Goal: Find specific page/section: Find specific page/section

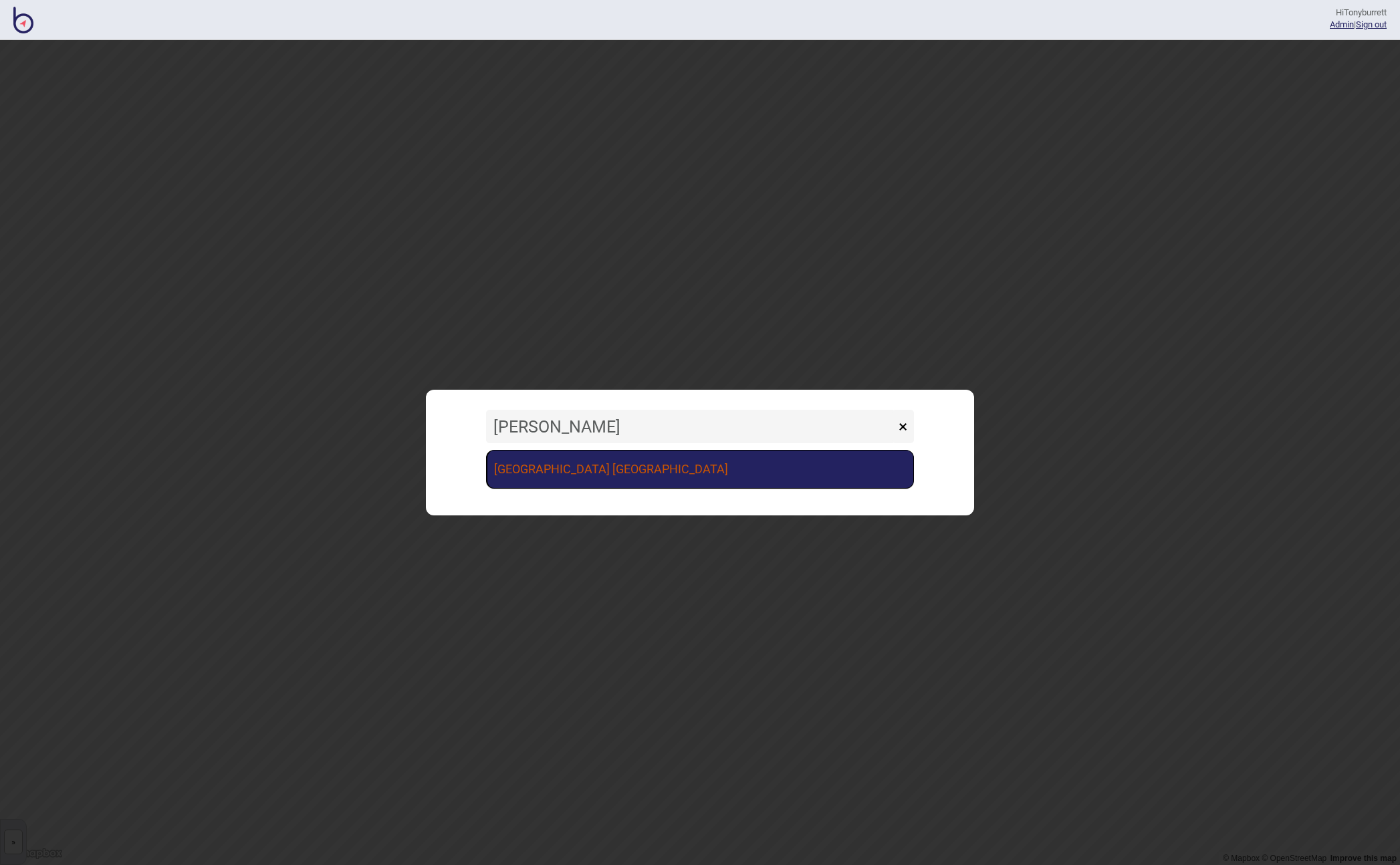
type input "[PERSON_NAME]"
click at [699, 476] on link "[GEOGRAPHIC_DATA] [GEOGRAPHIC_DATA]" at bounding box center [700, 469] width 428 height 38
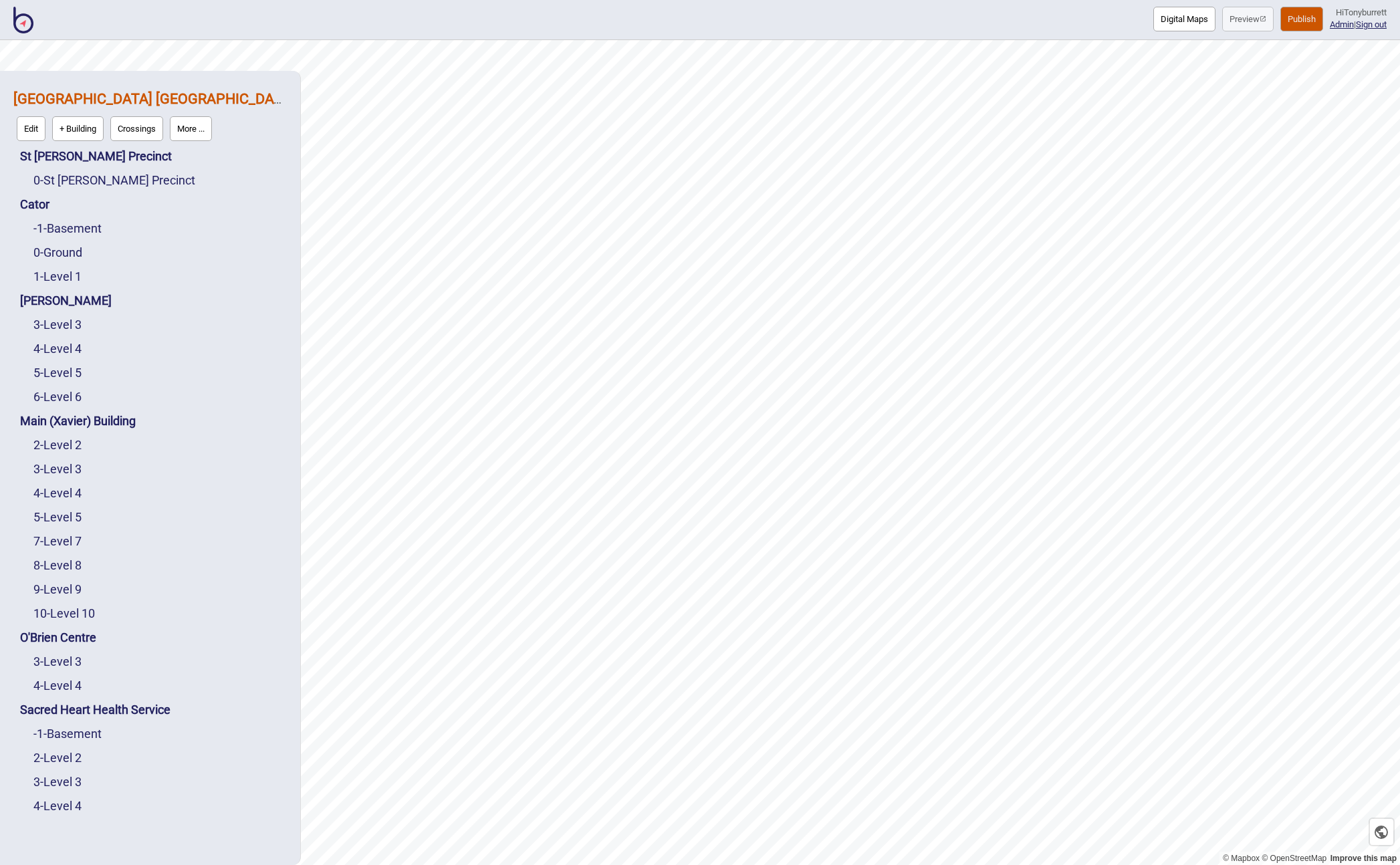
click at [1090, 24] on button "Digital Maps" at bounding box center [1185, 18] width 62 height 24
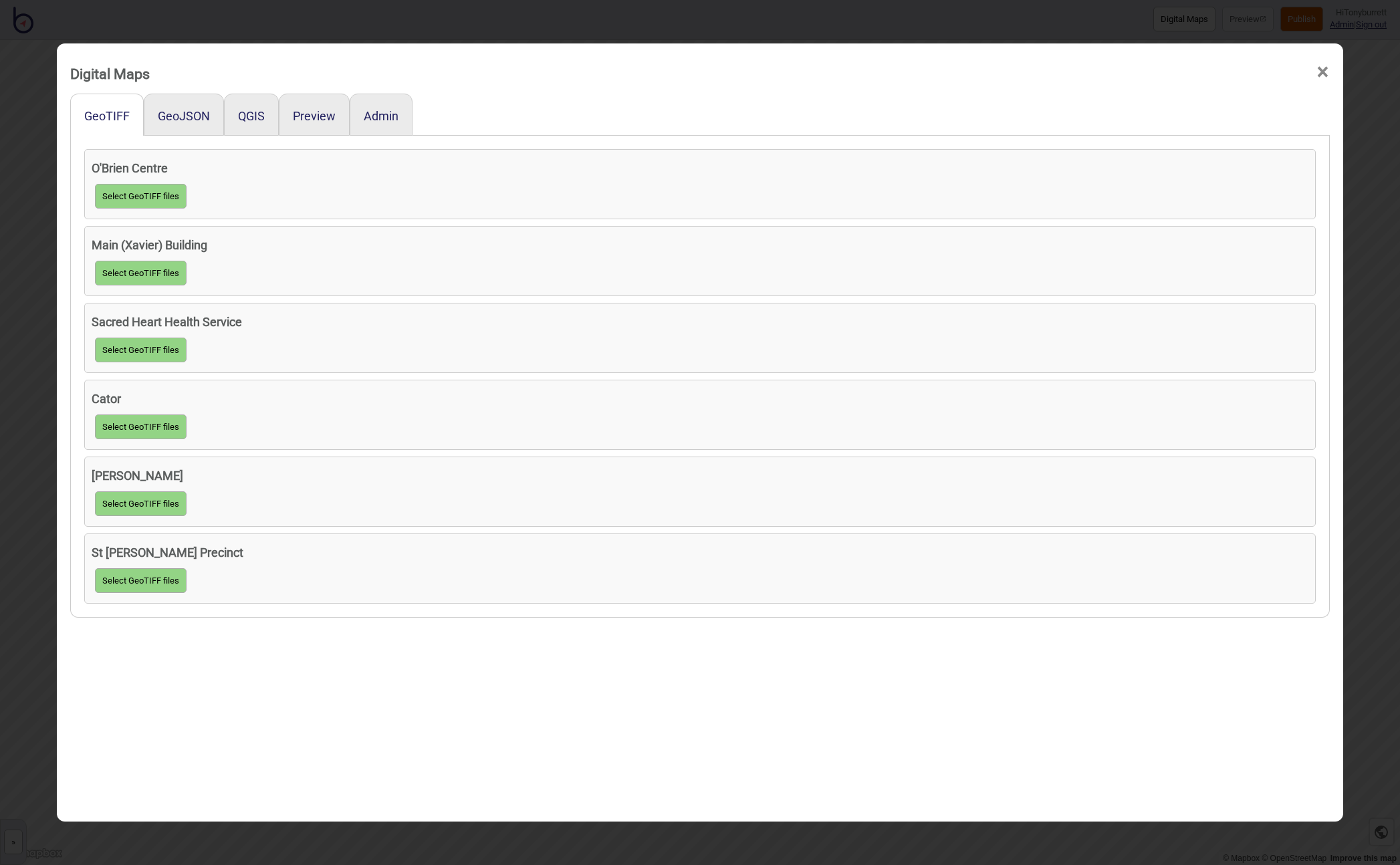
click at [192, 124] on div "GeoJSON" at bounding box center [184, 115] width 80 height 42
click at [188, 119] on button "GeoJSON" at bounding box center [184, 115] width 52 height 14
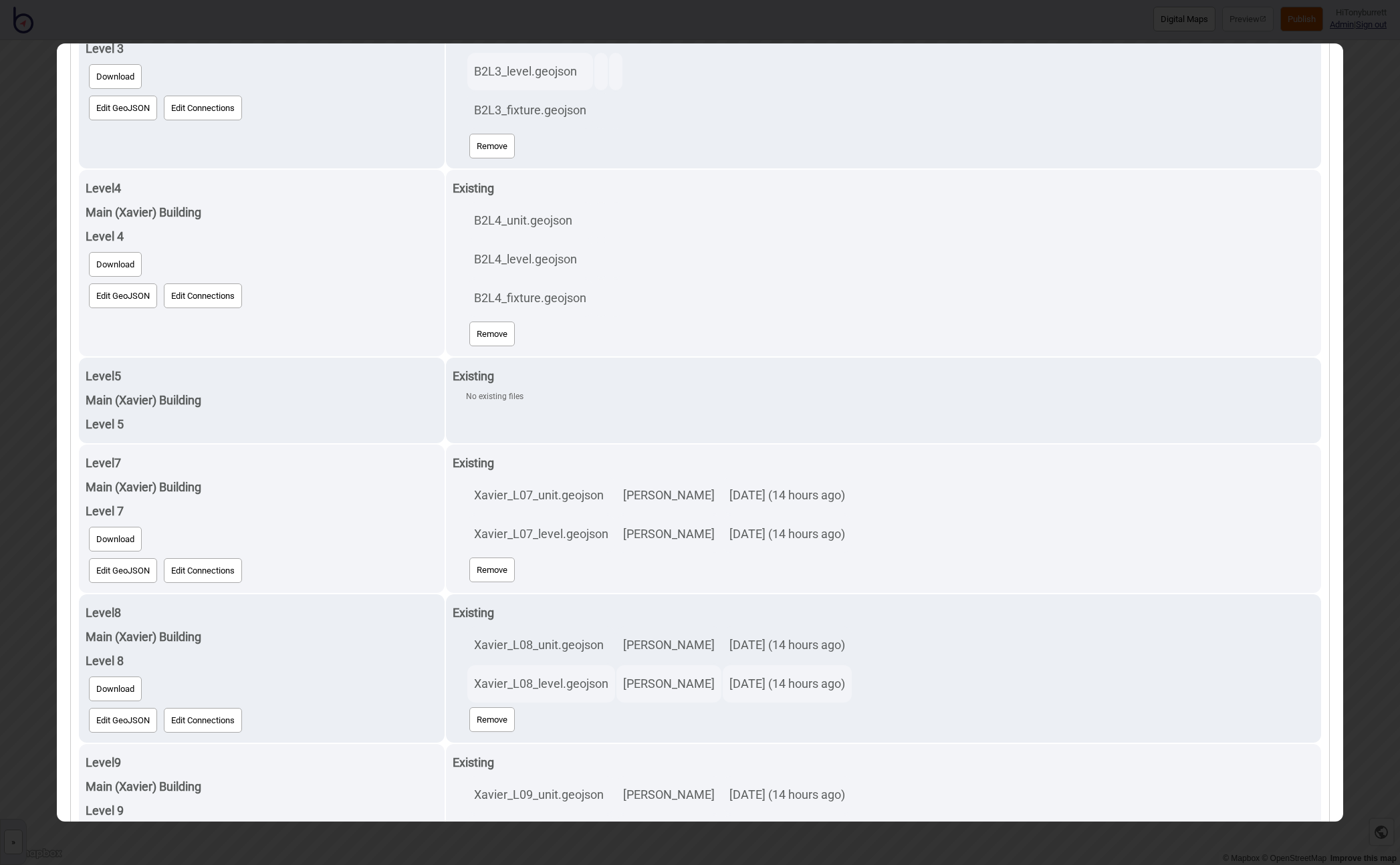
scroll to position [1481, 0]
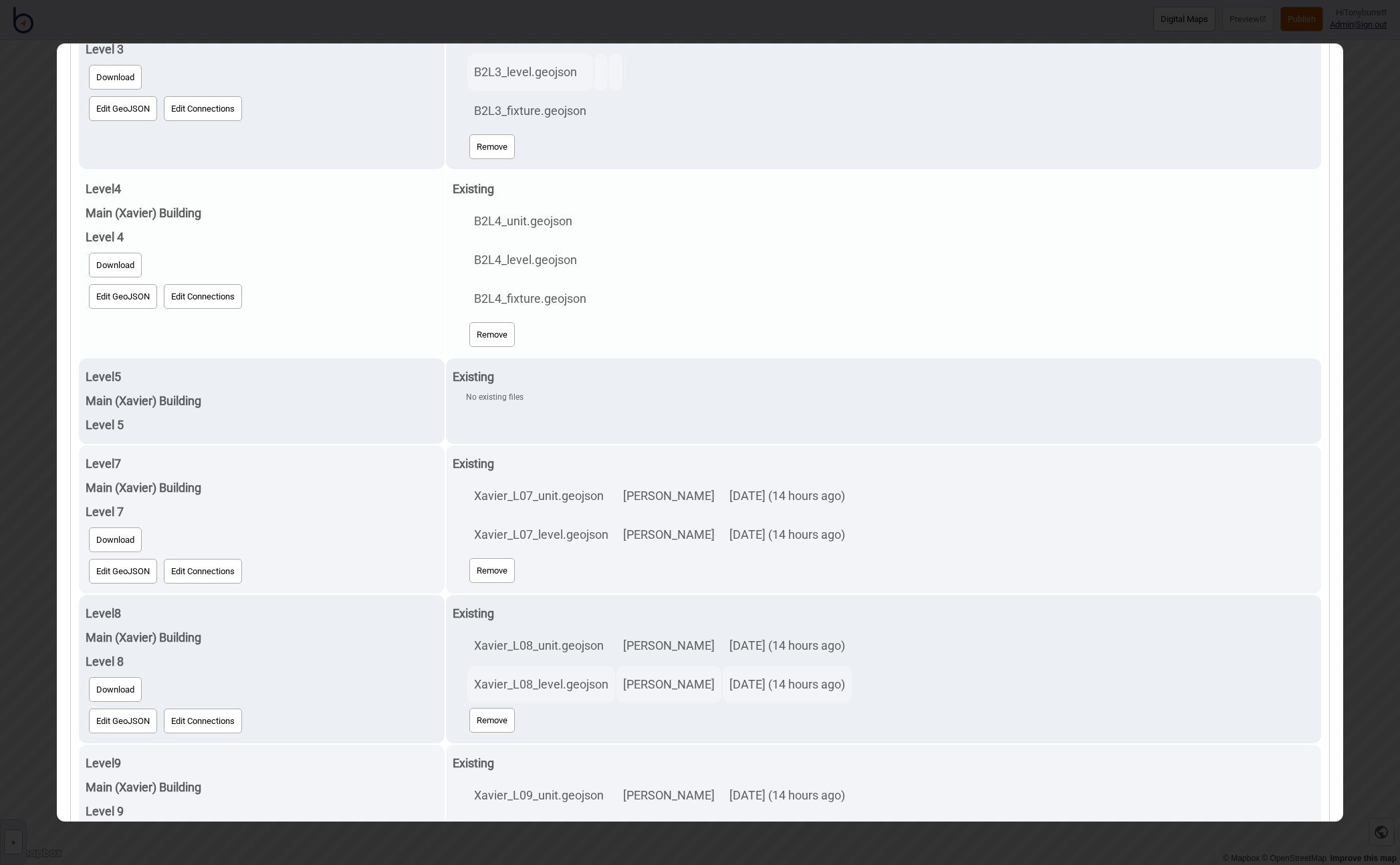
click at [126, 300] on button "Edit GeoJSON" at bounding box center [123, 296] width 68 height 24
